Goal: Find specific page/section: Find specific page/section

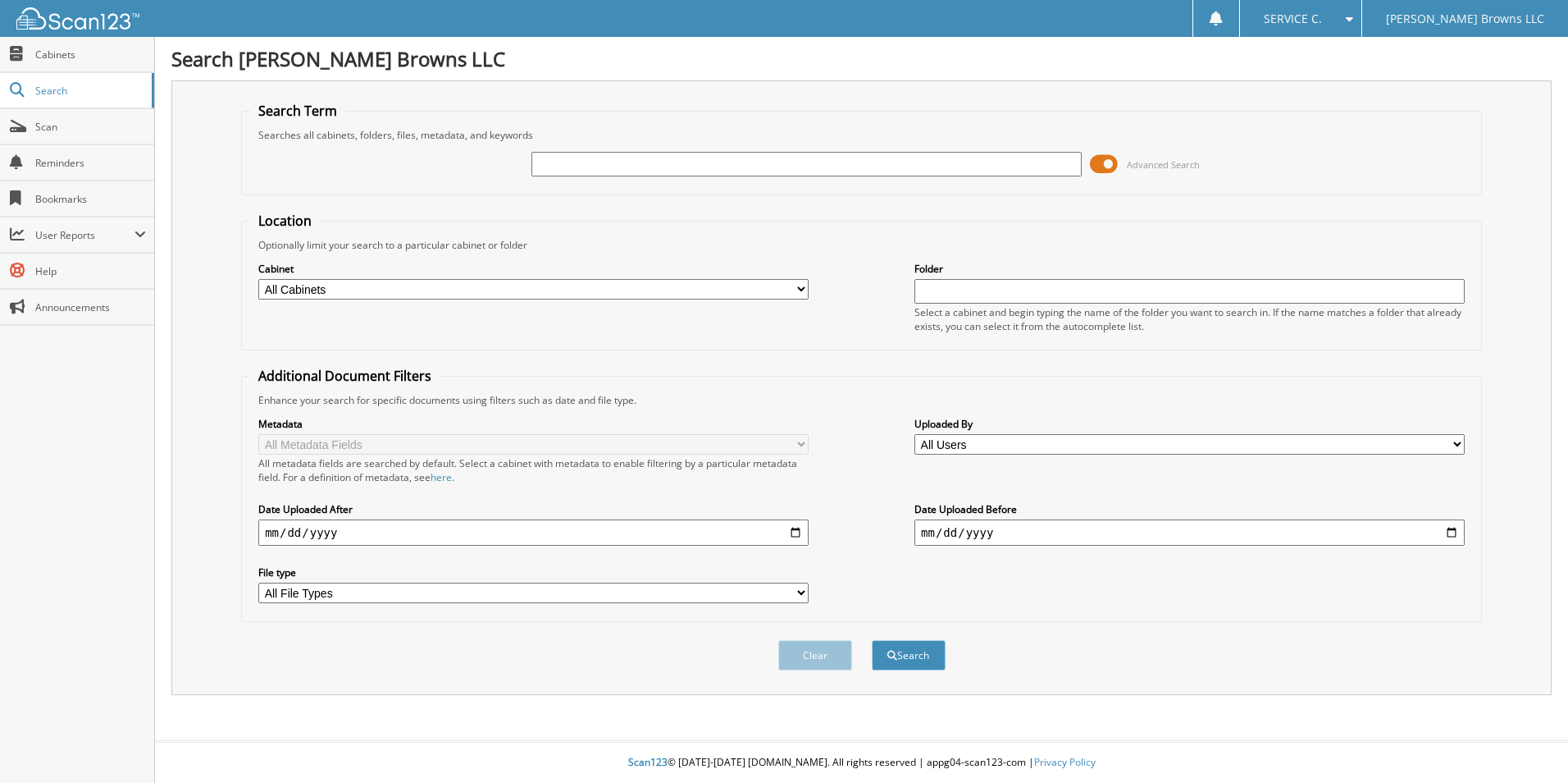
click at [1097, 162] on span at bounding box center [1103, 165] width 28 height 25
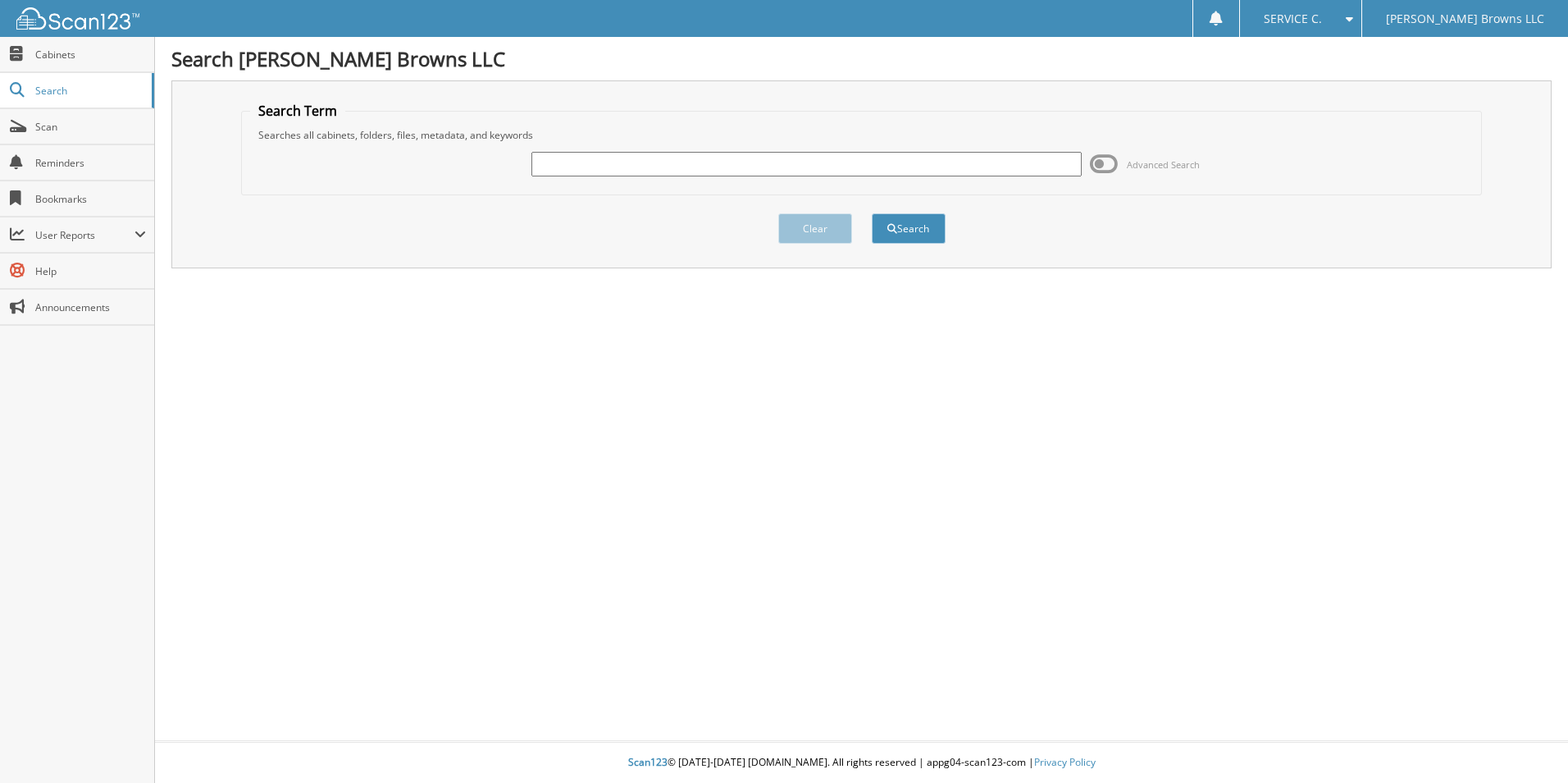
click at [577, 166] on input "text" at bounding box center [807, 165] width 551 height 25
type input "6127443"
click at [907, 236] on button "Search" at bounding box center [909, 229] width 74 height 31
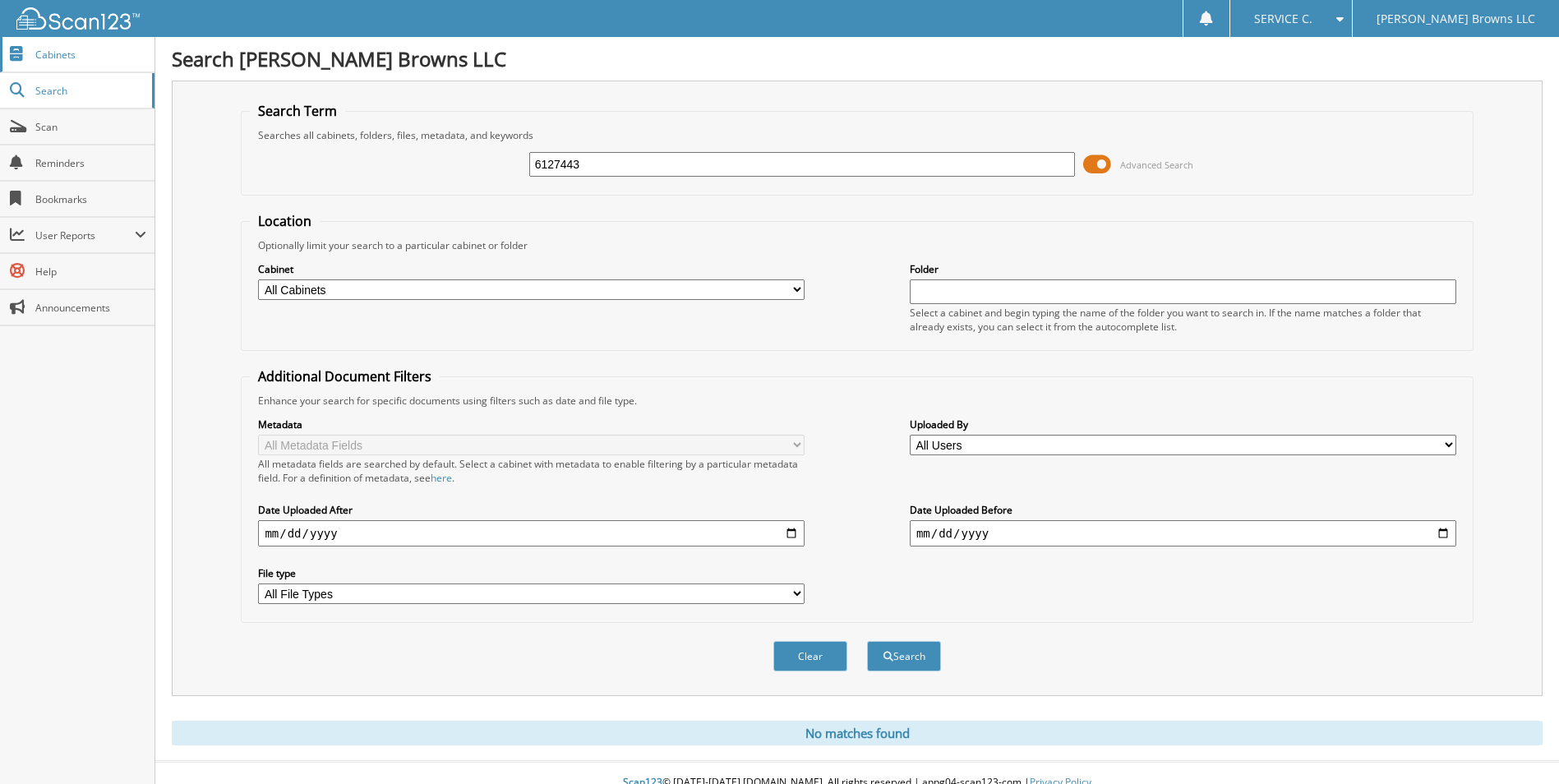
click at [54, 51] on span "Cabinets" at bounding box center [91, 54] width 111 height 14
